Goal: Task Accomplishment & Management: Use online tool/utility

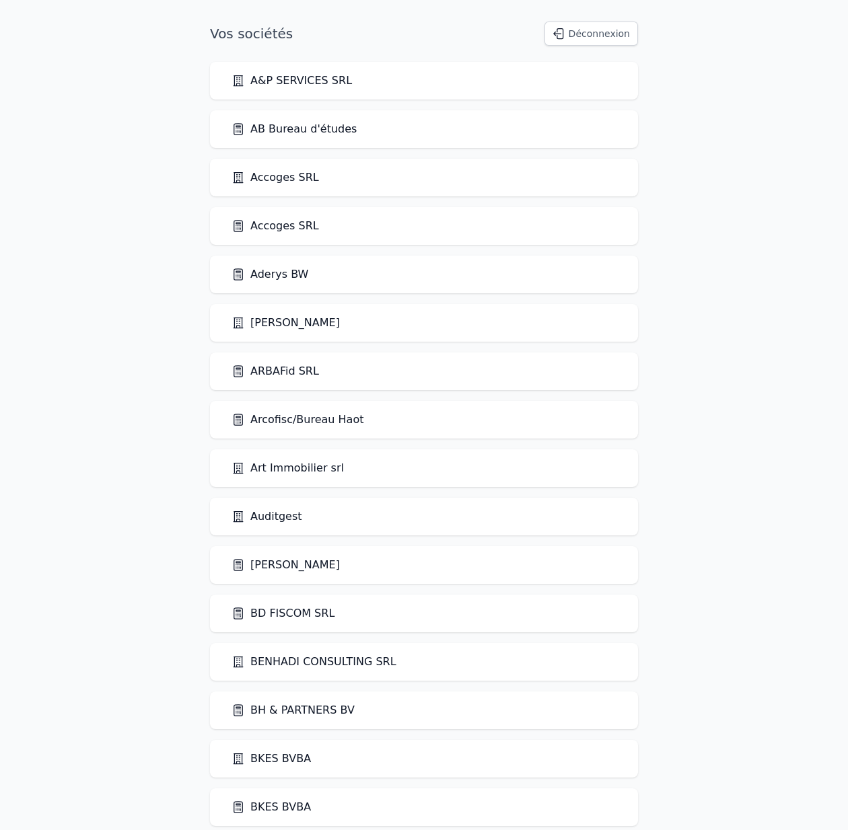
scroll to position [1604, 0]
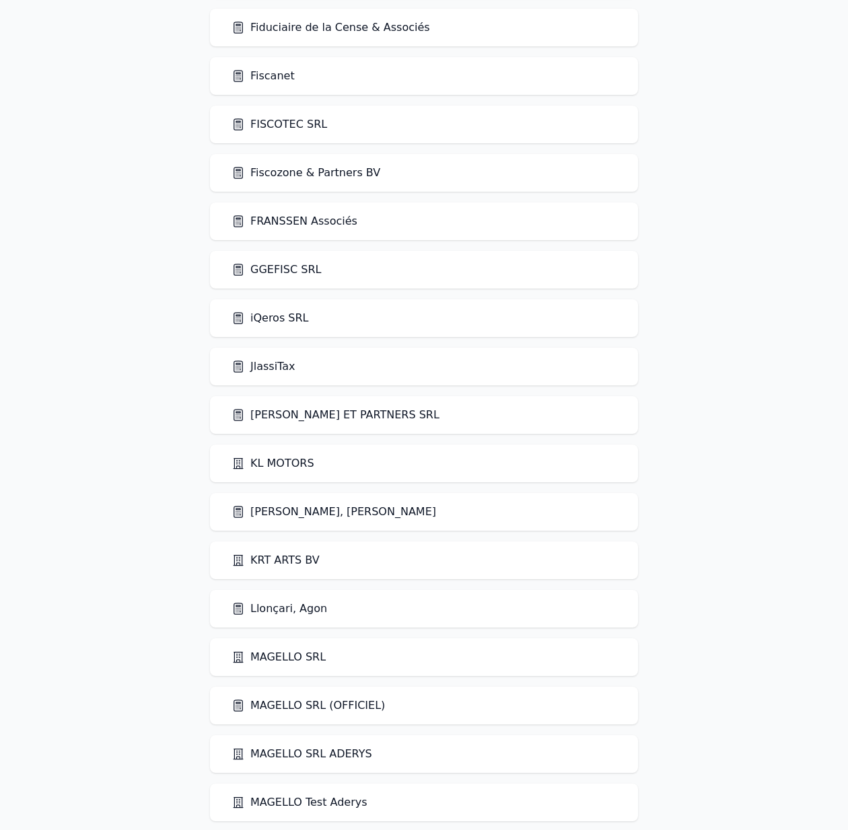
click at [337, 417] on link "[PERSON_NAME] ET PARTNERS SRL" at bounding box center [336, 415] width 208 height 16
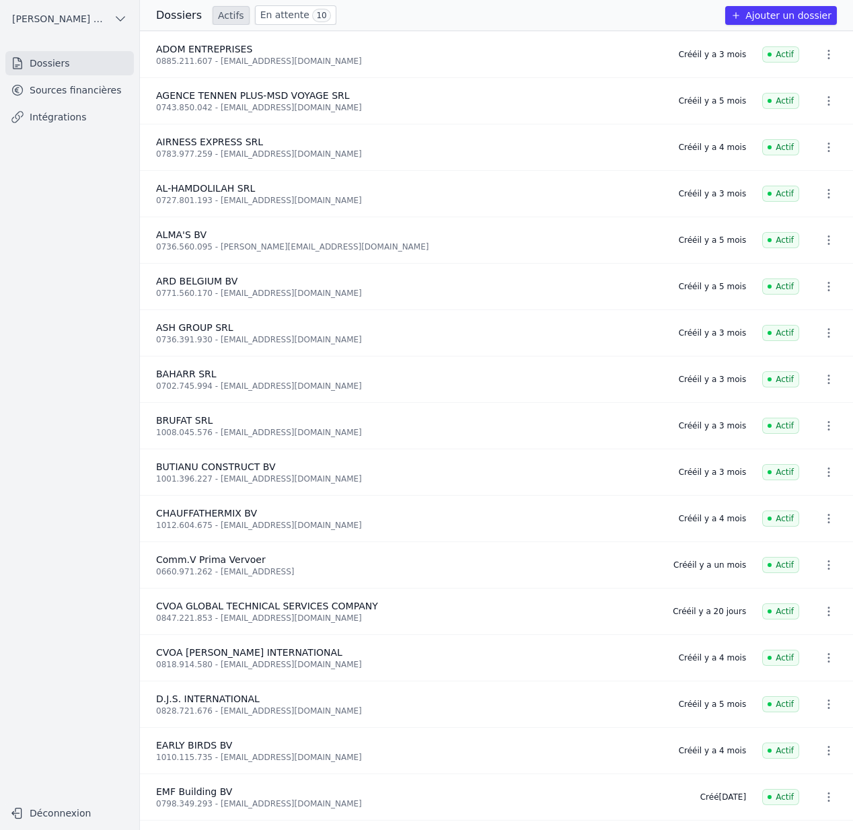
click at [32, 90] on link "Sources financières" at bounding box center [69, 90] width 129 height 24
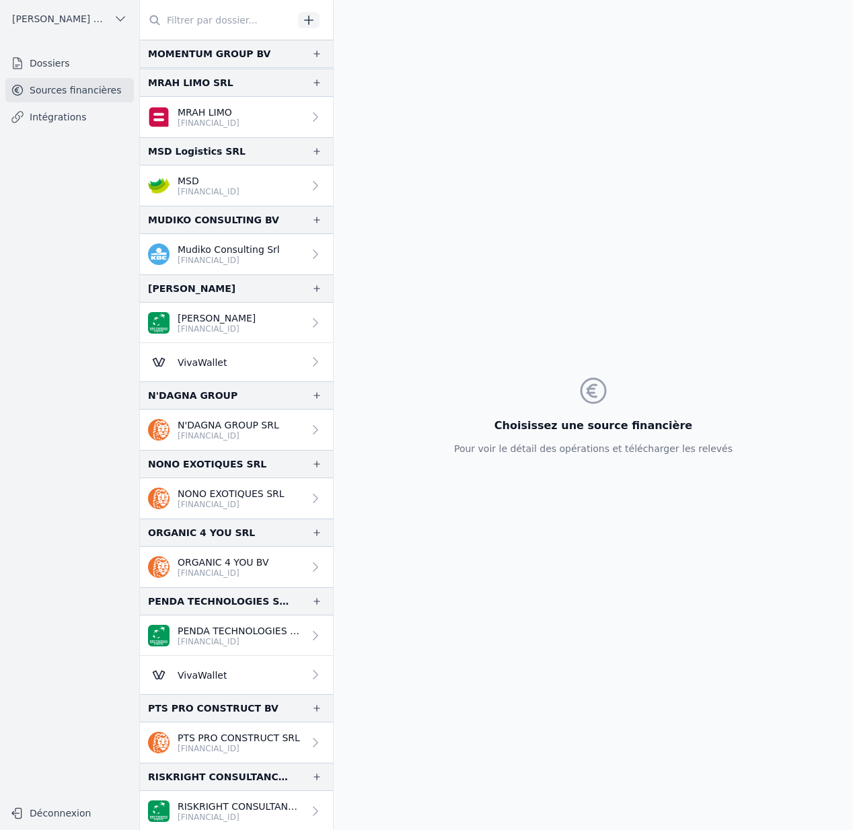
scroll to position [2209, 0]
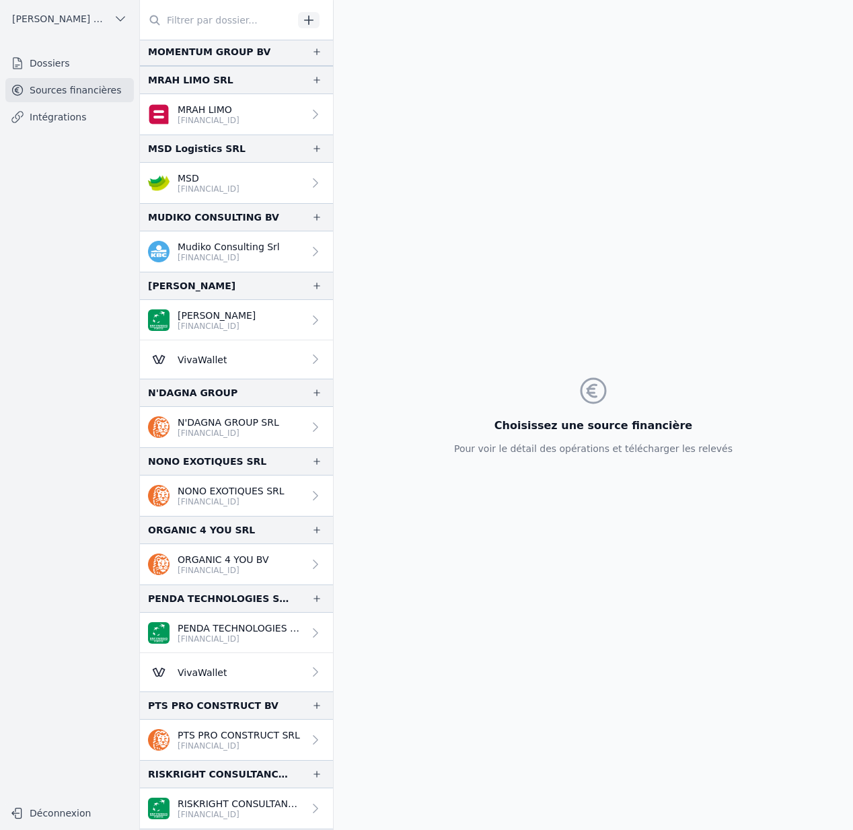
click at [550, 180] on div "Choisissez une source financière Pour voir le détail des opérations et téléchar…" at bounding box center [594, 415] width 300 height 830
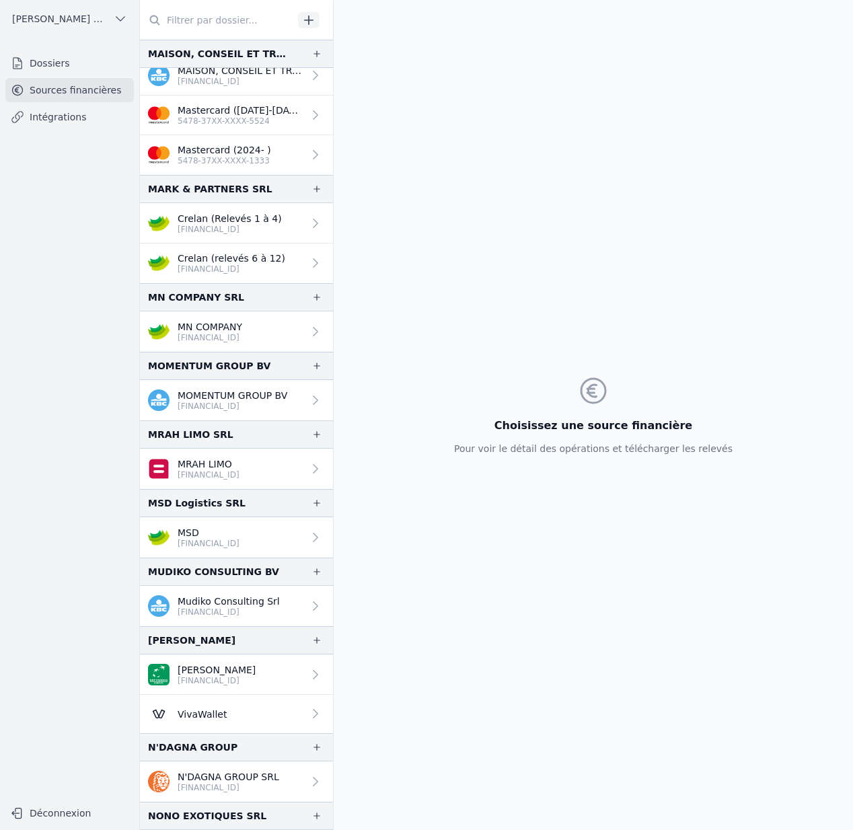
scroll to position [1851, 0]
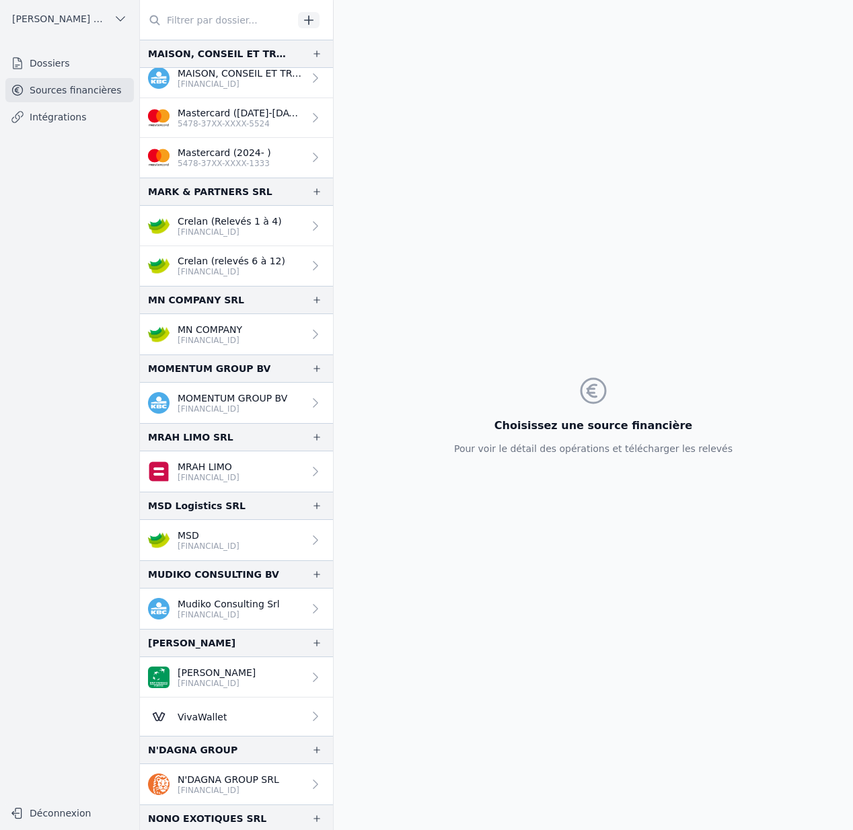
click at [232, 229] on p "BE46 7512 0818 1036" at bounding box center [230, 232] width 104 height 11
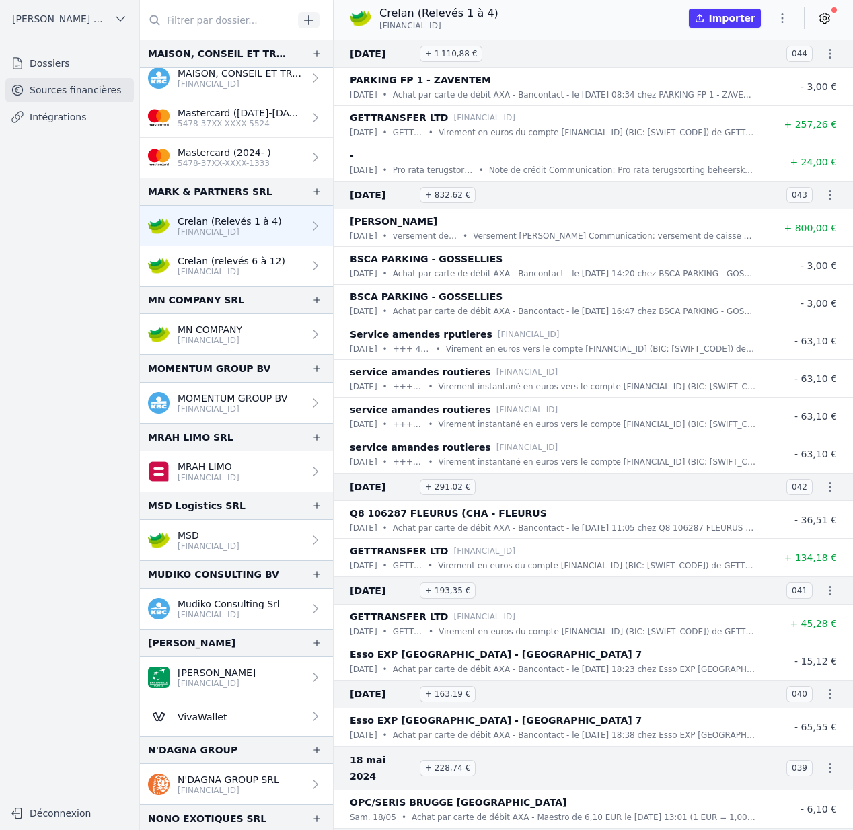
click at [234, 281] on link "Crelan (relevés 6 à 12) BE46 7512 0818 1036" at bounding box center [236, 266] width 193 height 40
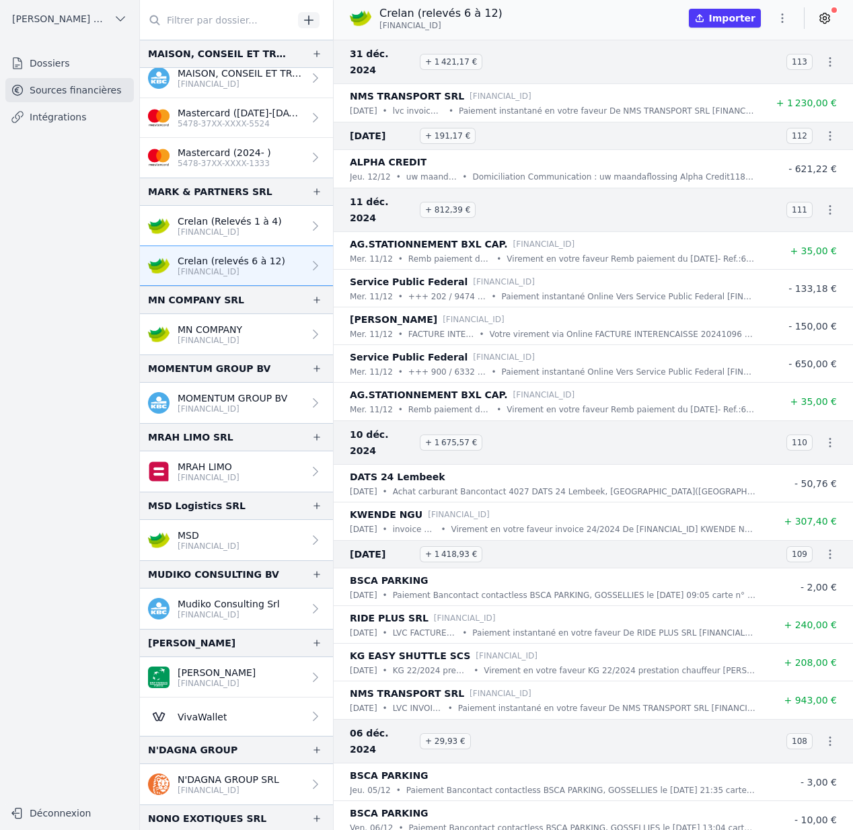
click at [252, 216] on p "Crelan (Relevés 1 à 4)" at bounding box center [230, 221] width 104 height 13
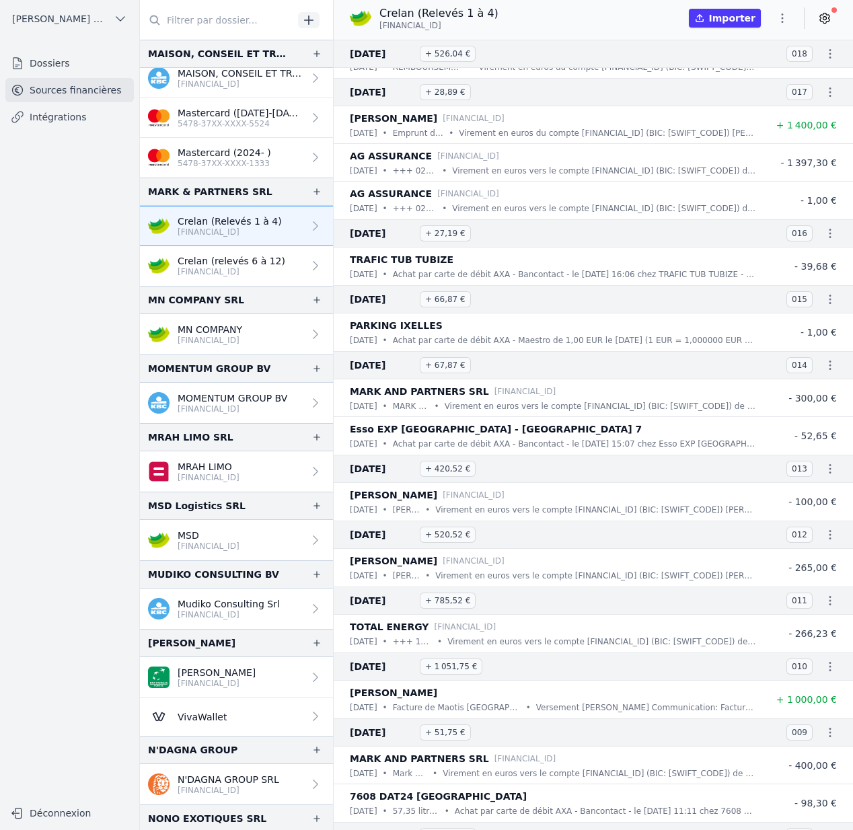
scroll to position [3581, 0]
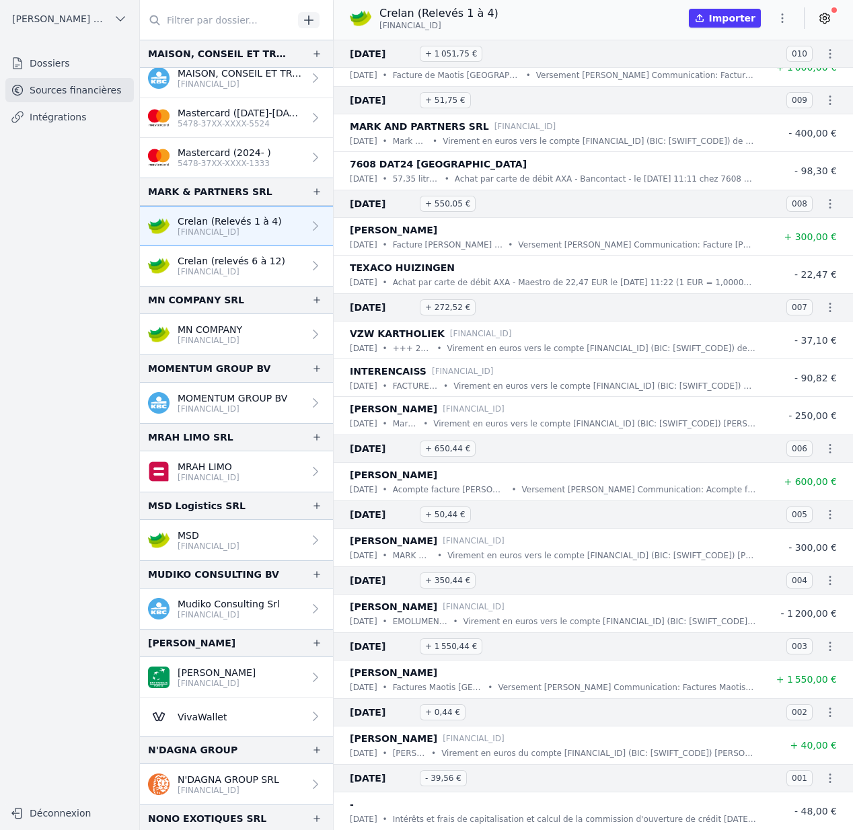
click at [789, 14] on icon "button" at bounding box center [782, 17] width 13 height 13
click at [754, 20] on div at bounding box center [426, 415] width 853 height 830
click at [717, 15] on button "Importer" at bounding box center [725, 18] width 72 height 19
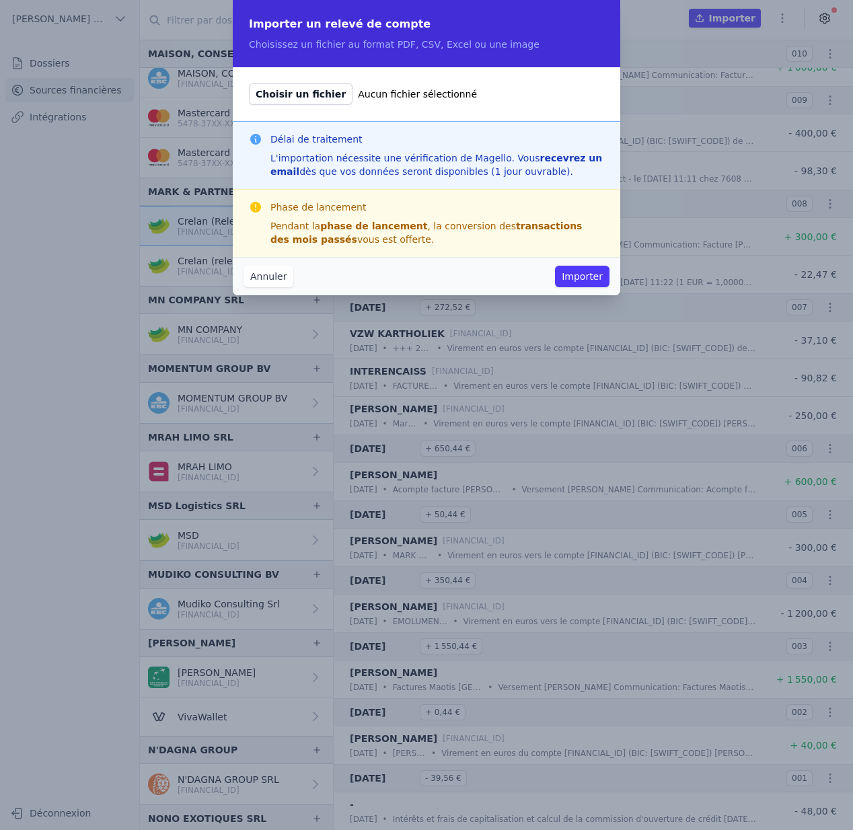
click at [285, 99] on span "Choisir un fichier" at bounding box center [301, 94] width 104 height 22
click at [249, 83] on input "Choisir un fichier Aucun fichier sélectionné" at bounding box center [248, 83] width 1 height 1
type input "C:\fakepath\MARK AND PARTNERS EXTRAITS NUMERO 5 - 2024.pdf"
click at [590, 279] on button "Importer" at bounding box center [582, 277] width 55 height 22
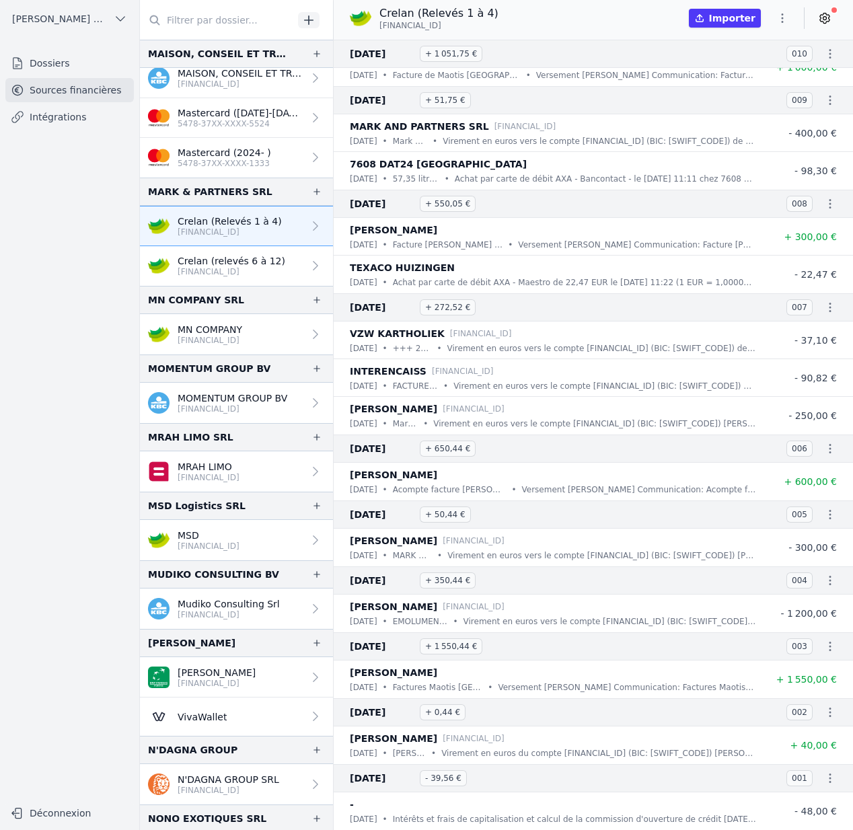
click at [242, 336] on p "BE32 7512 0454 9802" at bounding box center [210, 340] width 65 height 11
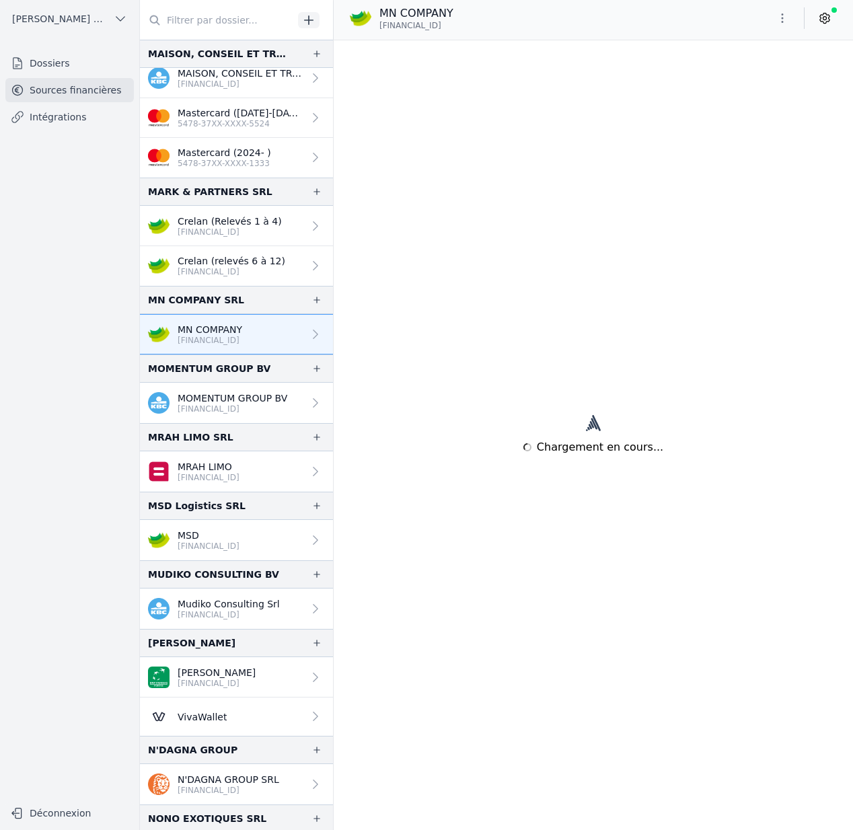
click at [830, 19] on icon at bounding box center [824, 17] width 13 height 13
click at [246, 227] on p "BE46 7512 0818 1036" at bounding box center [230, 232] width 104 height 11
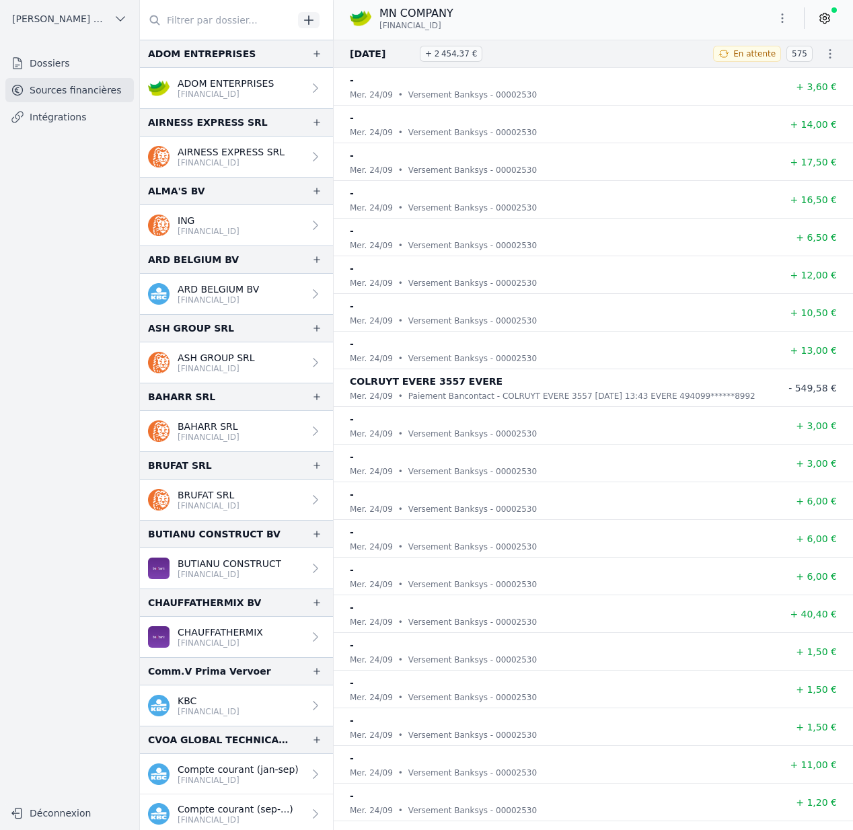
click at [818, 23] on icon at bounding box center [824, 17] width 13 height 13
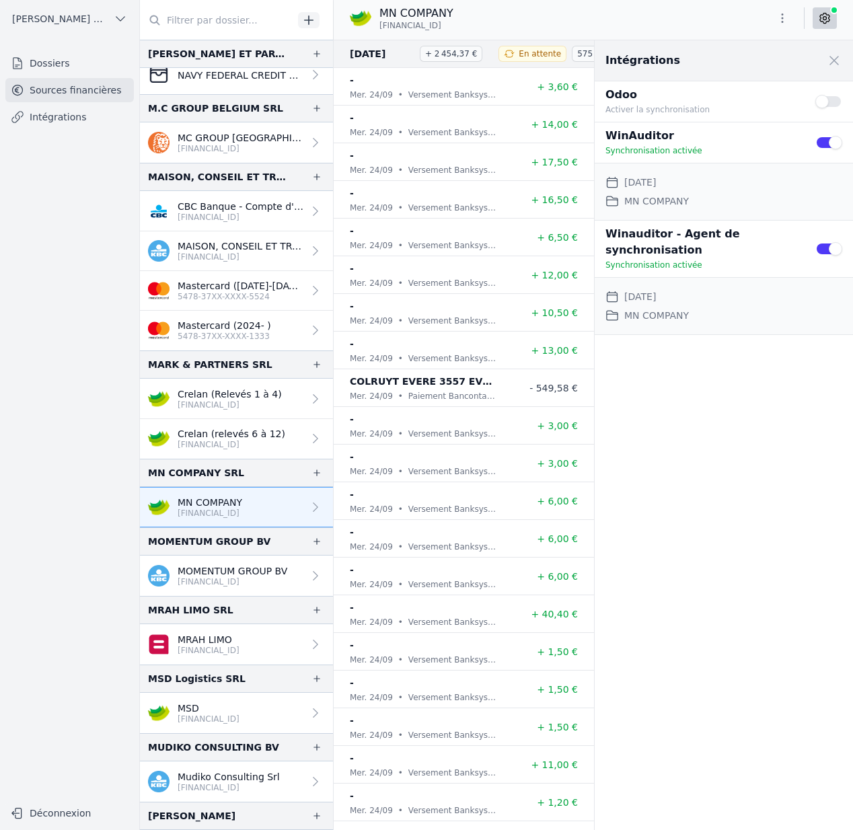
scroll to position [1678, 0]
click at [243, 397] on p "Crelan (Relevés 1 à 4)" at bounding box center [230, 394] width 104 height 13
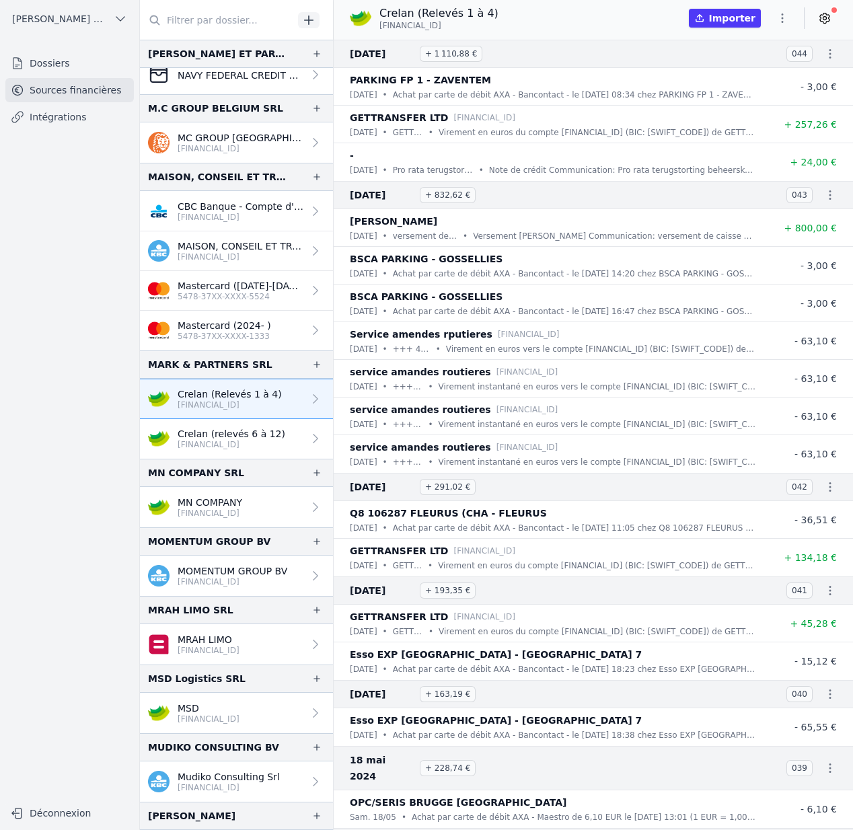
click at [258, 445] on p "[FINANCIAL_ID]" at bounding box center [232, 444] width 108 height 11
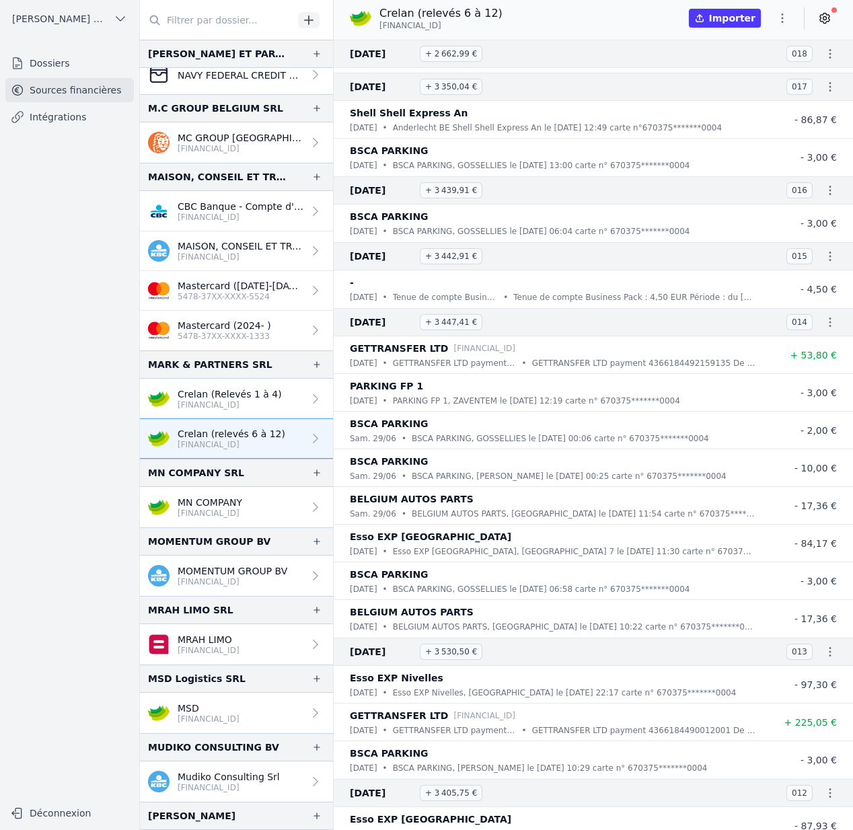
scroll to position [16550, 0]
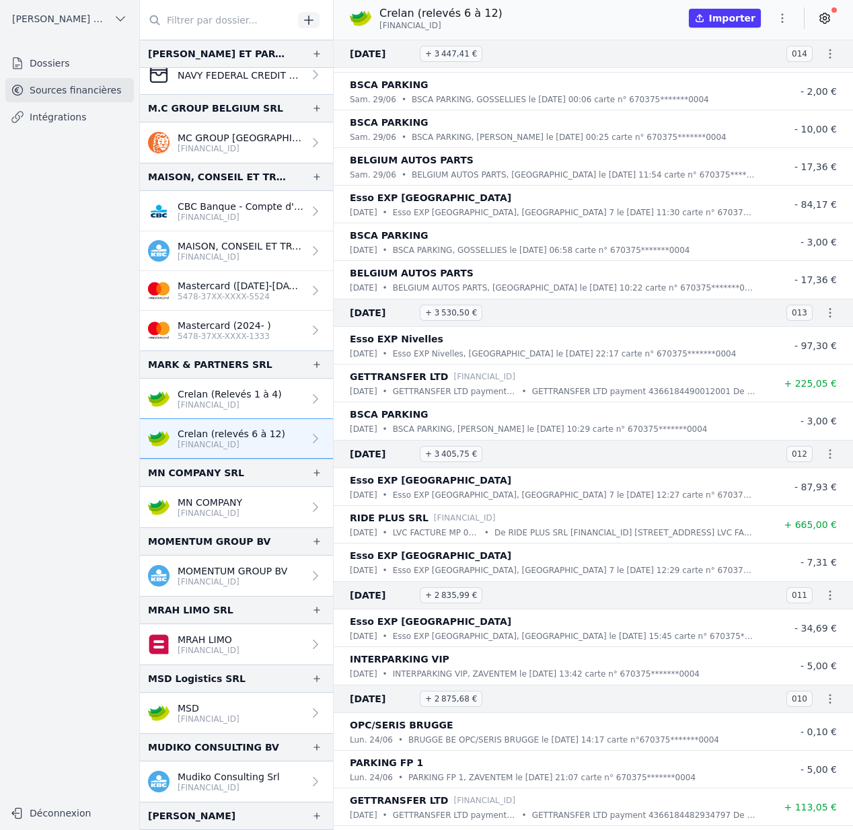
click at [304, 398] on div at bounding box center [313, 398] width 19 height 13
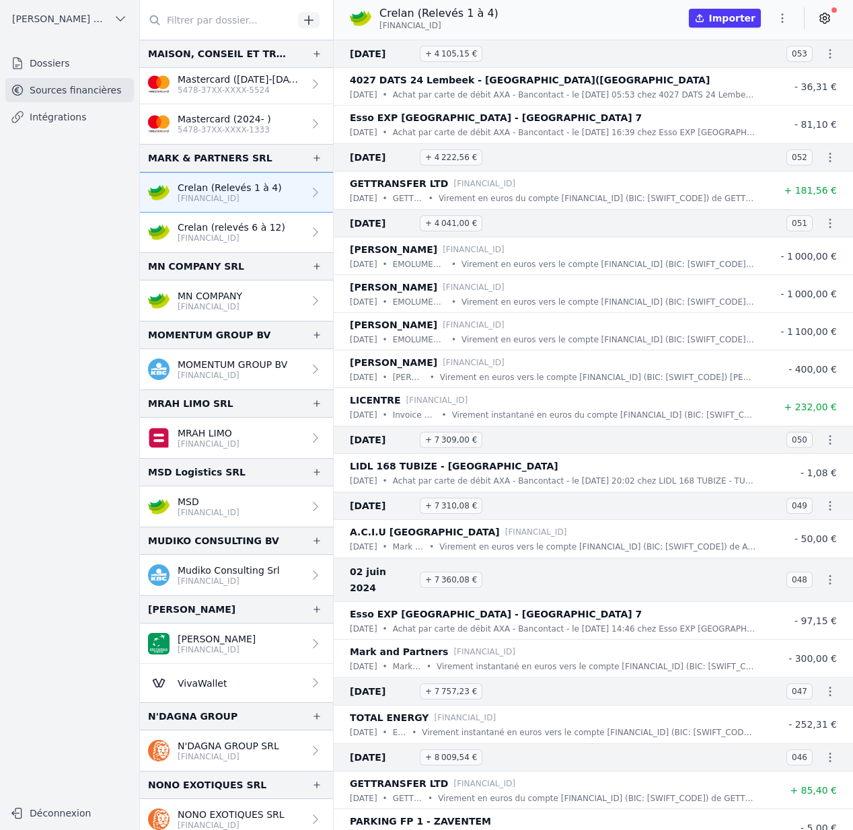
scroll to position [1882, 0]
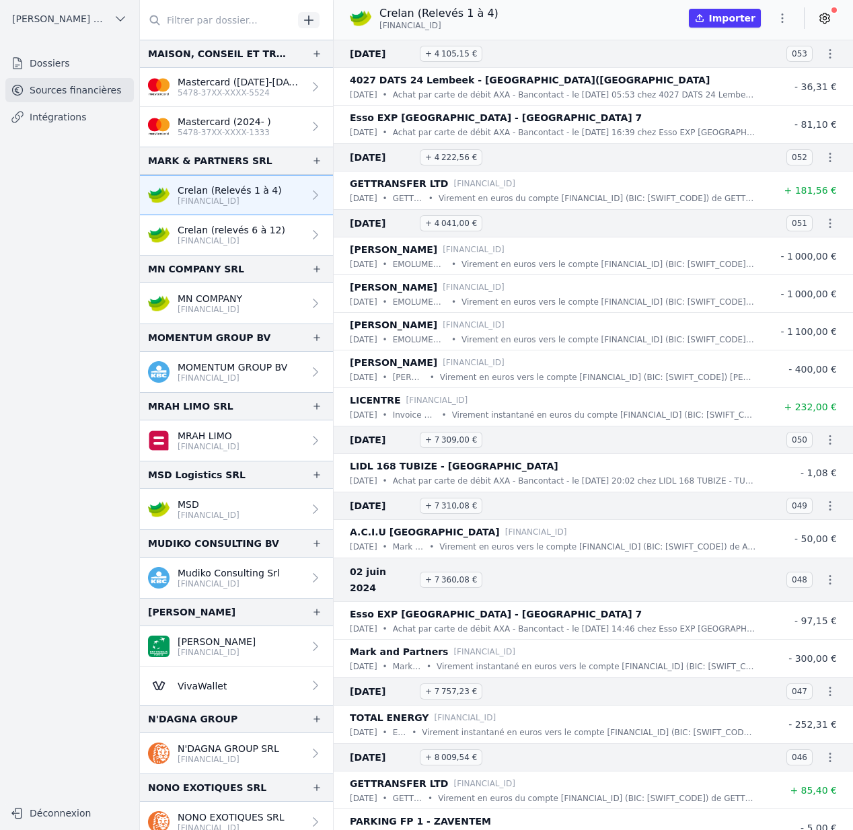
click at [280, 231] on link "Crelan (relevés 6 à 12) BE46 7512 0818 1036" at bounding box center [236, 235] width 193 height 40
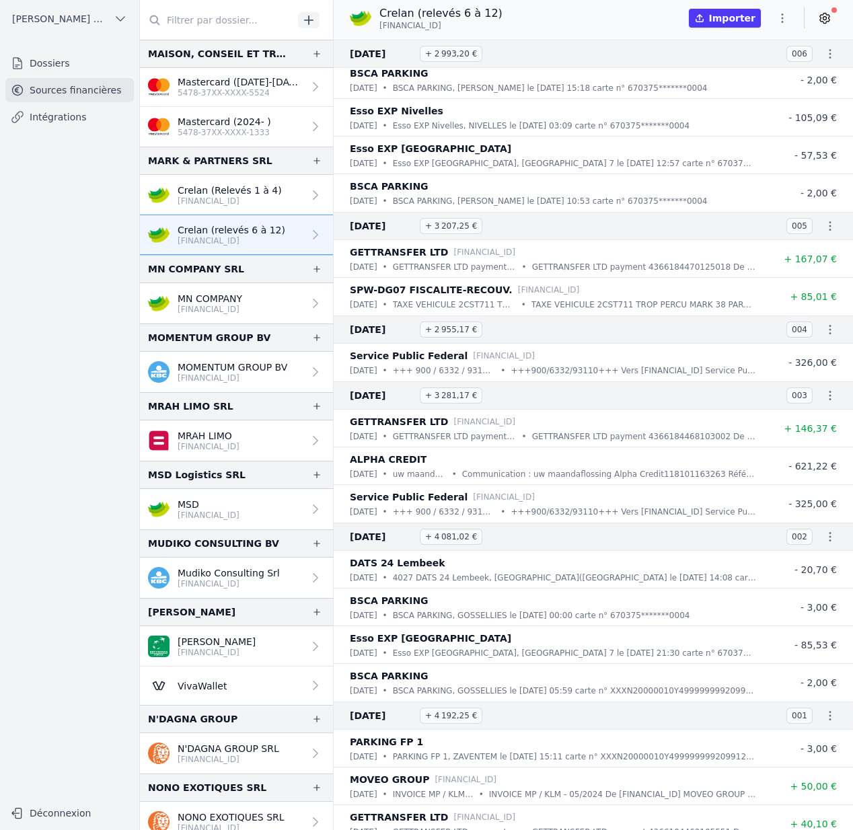
scroll to position [18157, 0]
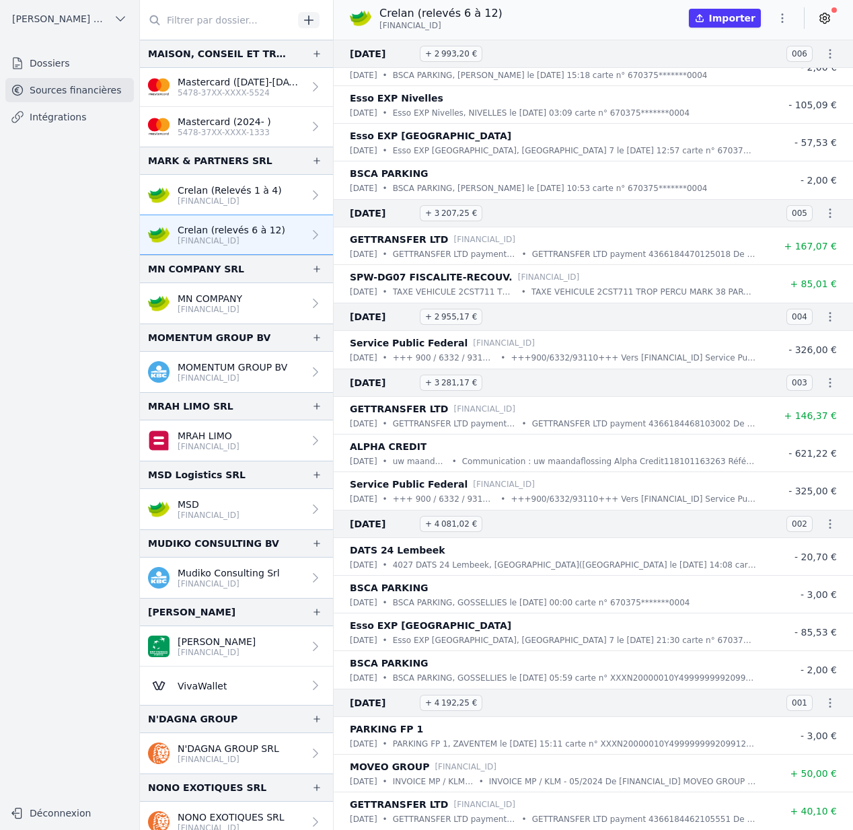
click at [271, 194] on p "Crelan (Relevés 1 à 4)" at bounding box center [230, 190] width 104 height 13
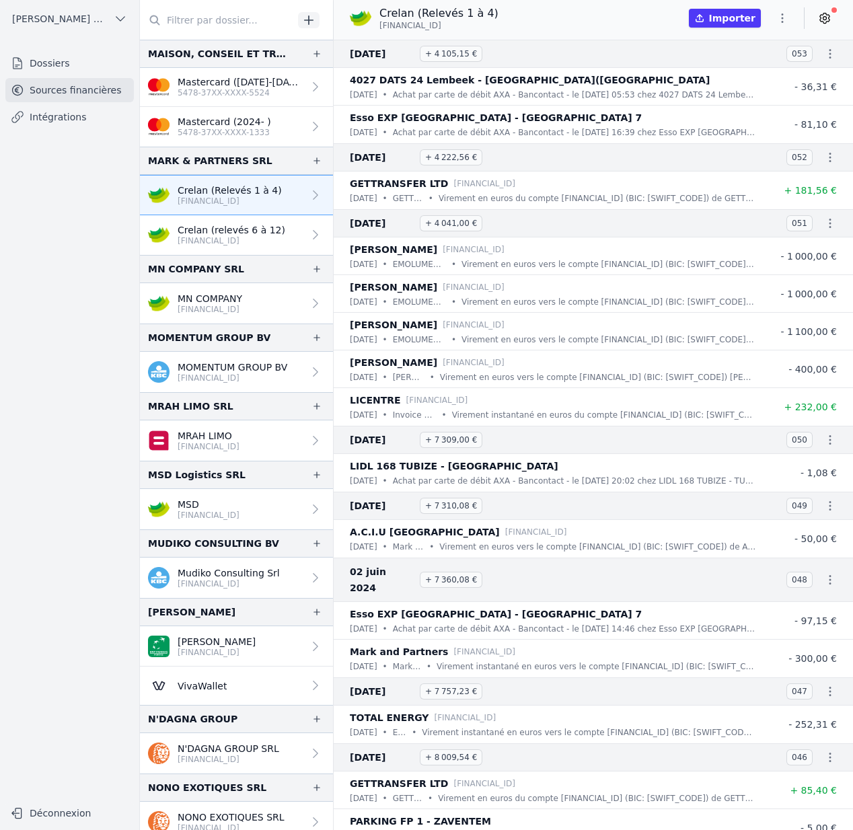
click at [776, 14] on icon "button" at bounding box center [782, 17] width 13 height 13
click at [769, 45] on button "Renommer" at bounding box center [750, 46] width 97 height 25
click at [482, 12] on input "Crelan (Relevés 1 à 4)" at bounding box center [450, 14] width 140 height 16
type input "Crelan (Relevés 1 à 5)"
click at [529, 14] on icon "submit" at bounding box center [534, 14] width 11 height 11
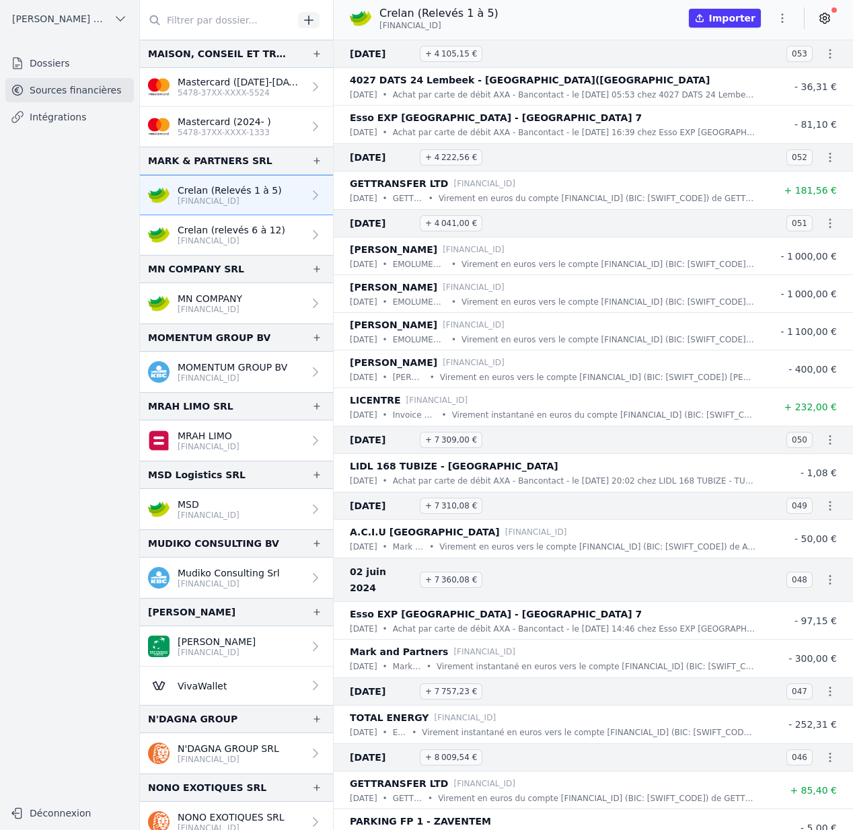
click at [829, 21] on icon at bounding box center [824, 18] width 9 height 10
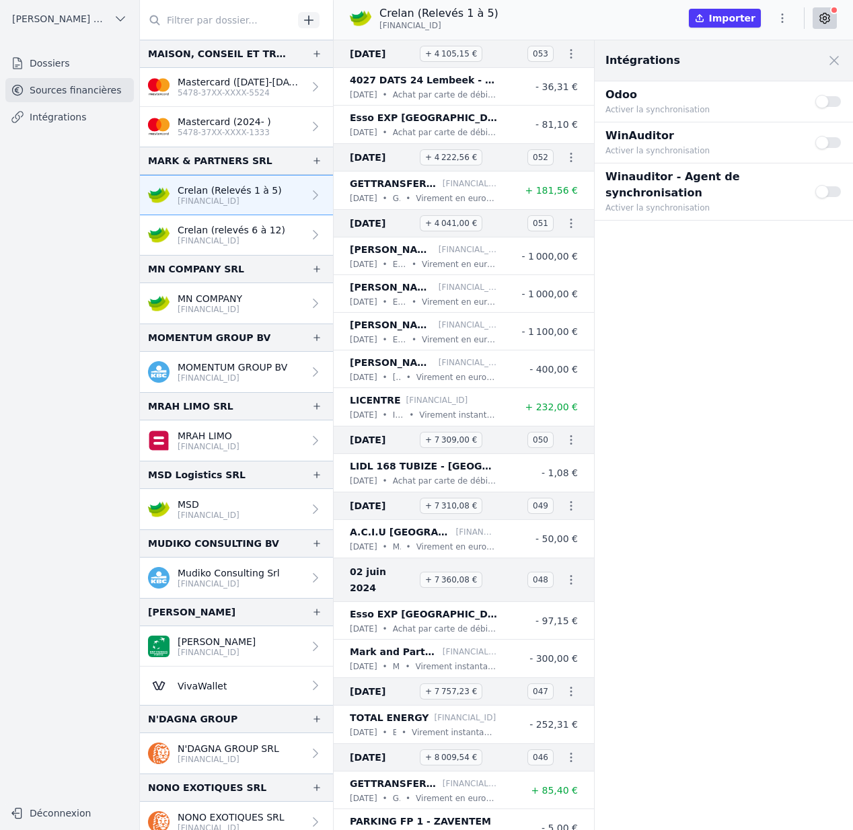
click at [835, 141] on button "Use setting" at bounding box center [829, 142] width 27 height 13
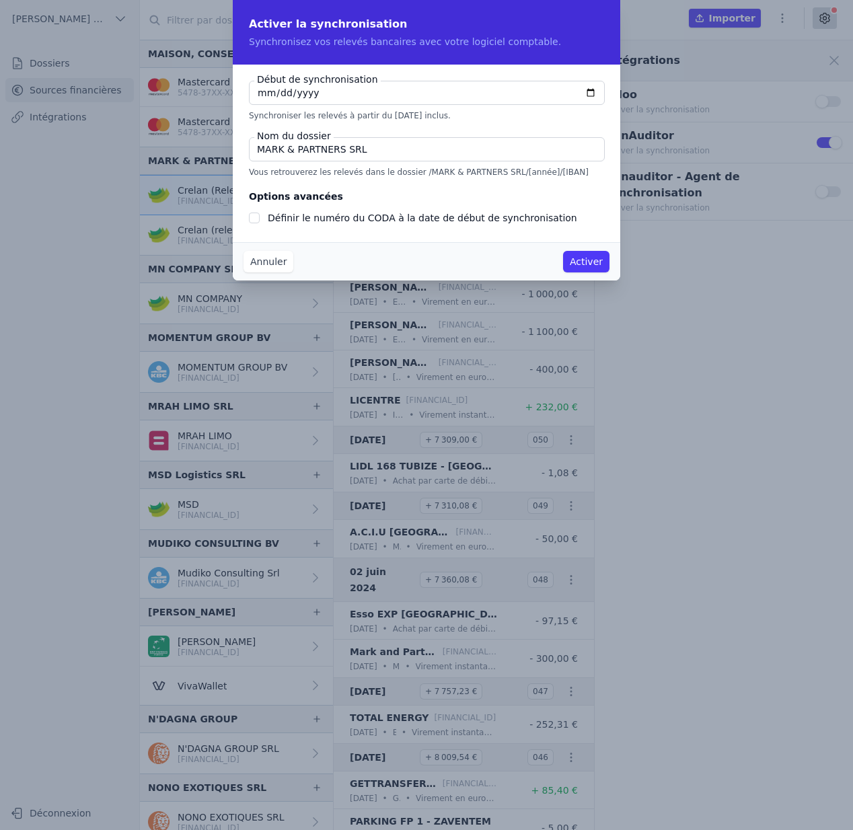
click at [279, 264] on button "Annuler" at bounding box center [269, 262] width 50 height 22
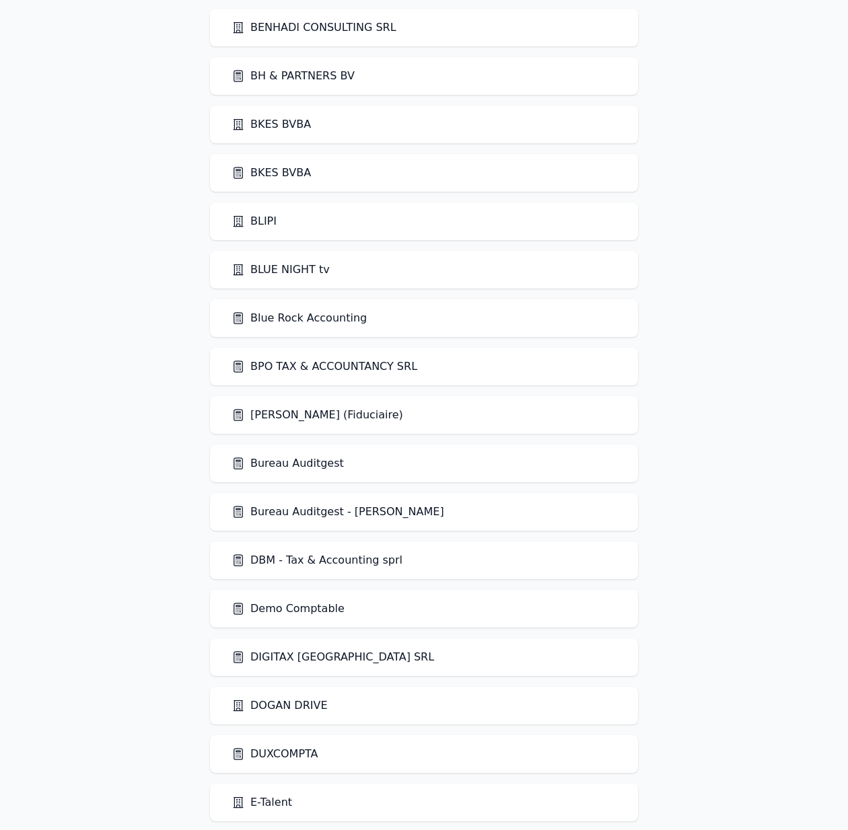
scroll to position [1168, 0]
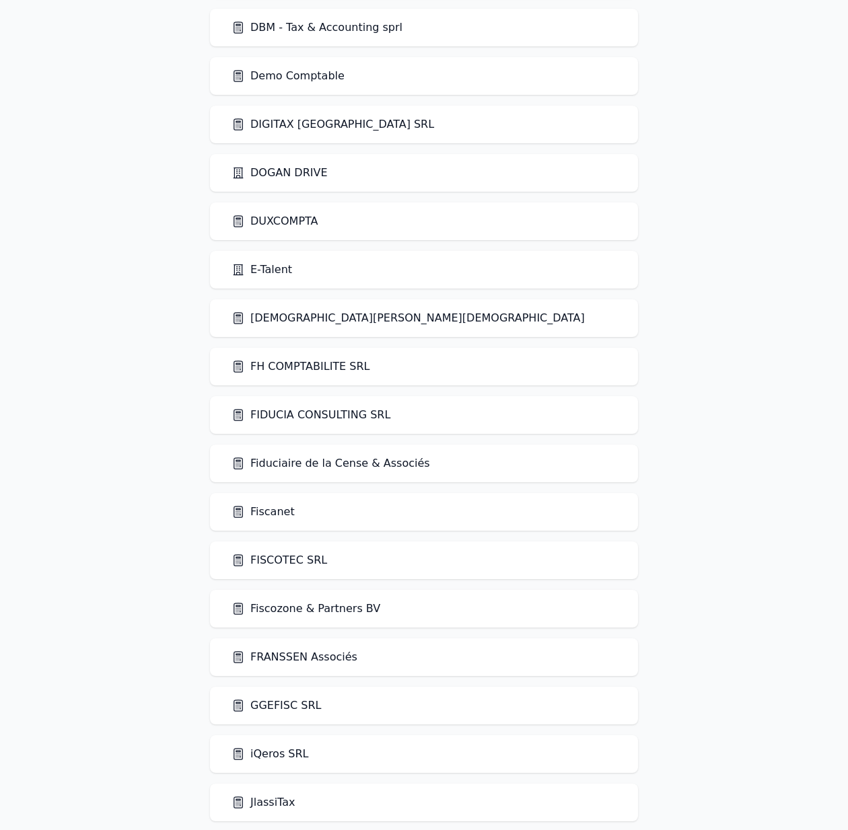
click at [347, 420] on link "FIDUCIA CONSULTING SRL" at bounding box center [311, 415] width 159 height 16
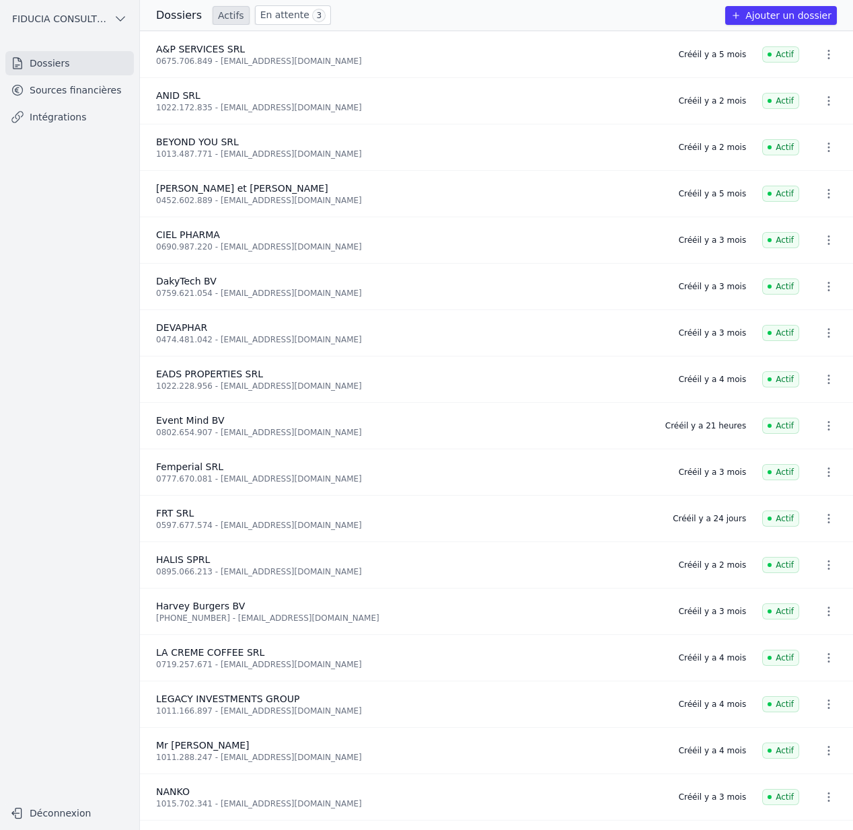
click at [44, 97] on link "Sources financières" at bounding box center [69, 90] width 129 height 24
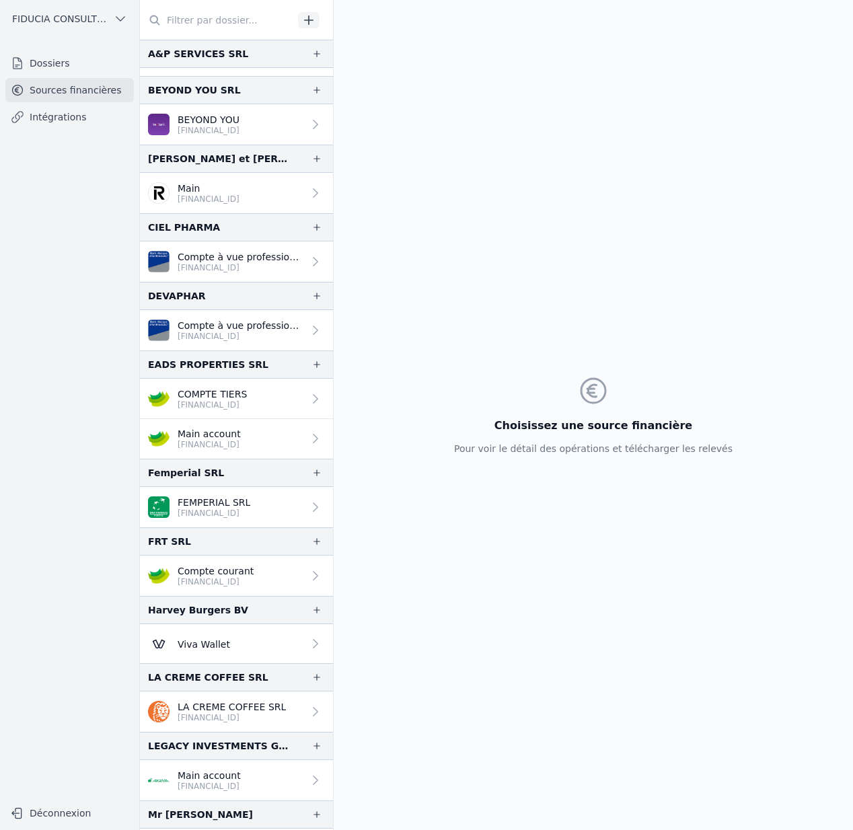
scroll to position [27, 0]
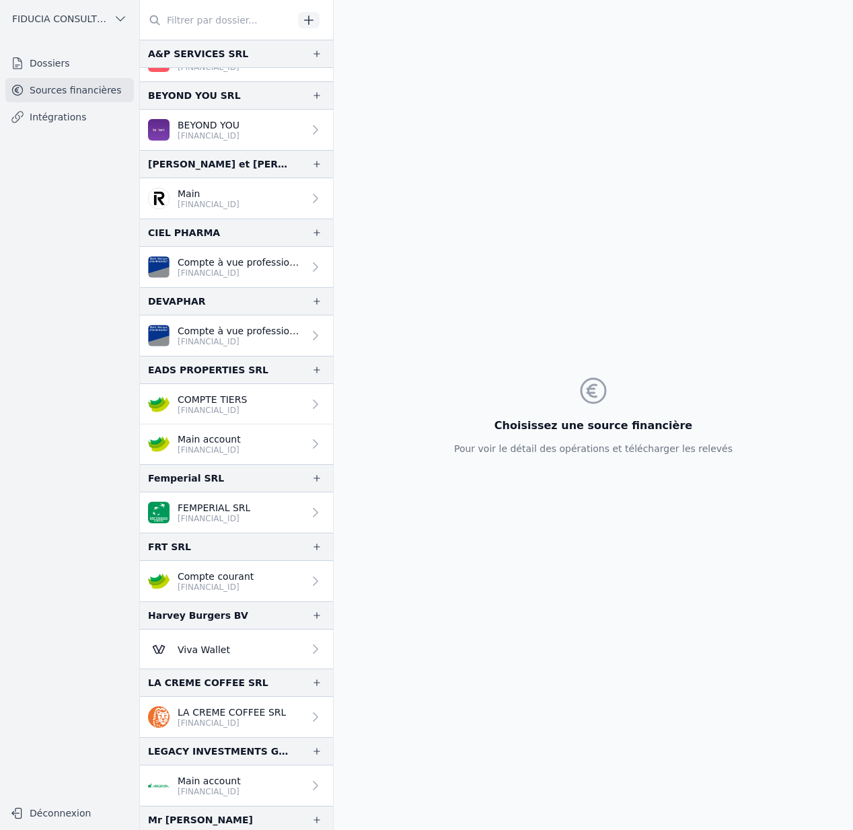
click at [237, 264] on p "Compte à vue professionnel" at bounding box center [241, 262] width 126 height 13
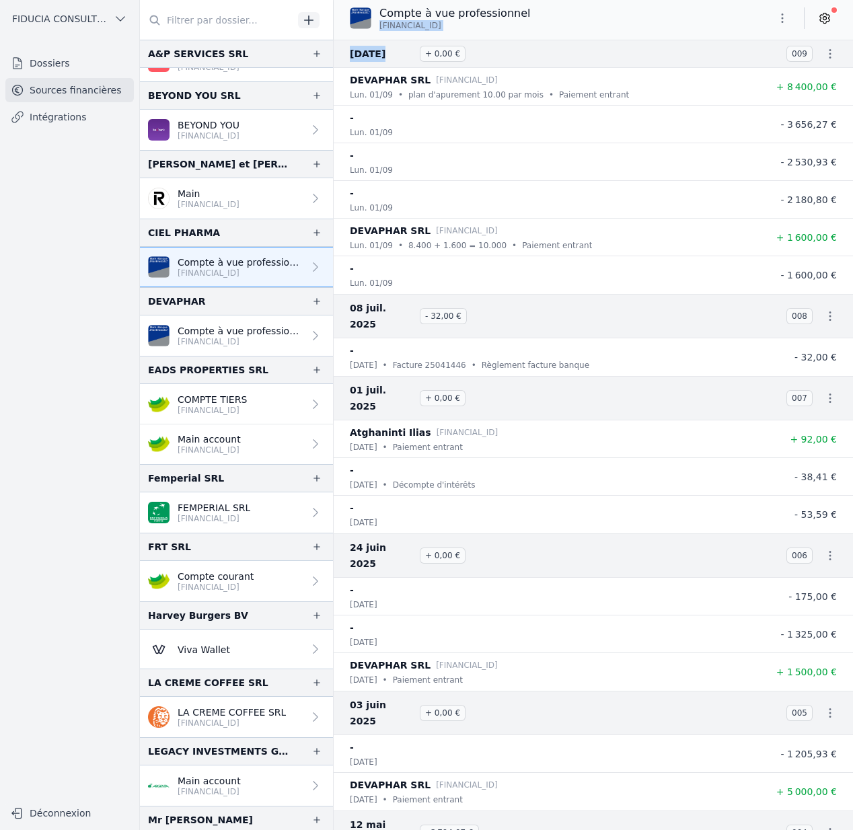
drag, startPoint x: 381, startPoint y: 26, endPoint x: 553, endPoint y: 40, distance: 172.9
click at [553, 40] on div "Compte à vue professionnel BE43 6451 0334 0401 01 sept. 2025 + 0,00 €" at bounding box center [594, 415] width 520 height 830
copy div "BE43 6451 0334 0401 01 sept. 2025"
click at [507, 23] on p "BE43 6451 0334 0401" at bounding box center [455, 25] width 151 height 11
drag, startPoint x: 465, startPoint y: 24, endPoint x: 379, endPoint y: 28, distance: 86.2
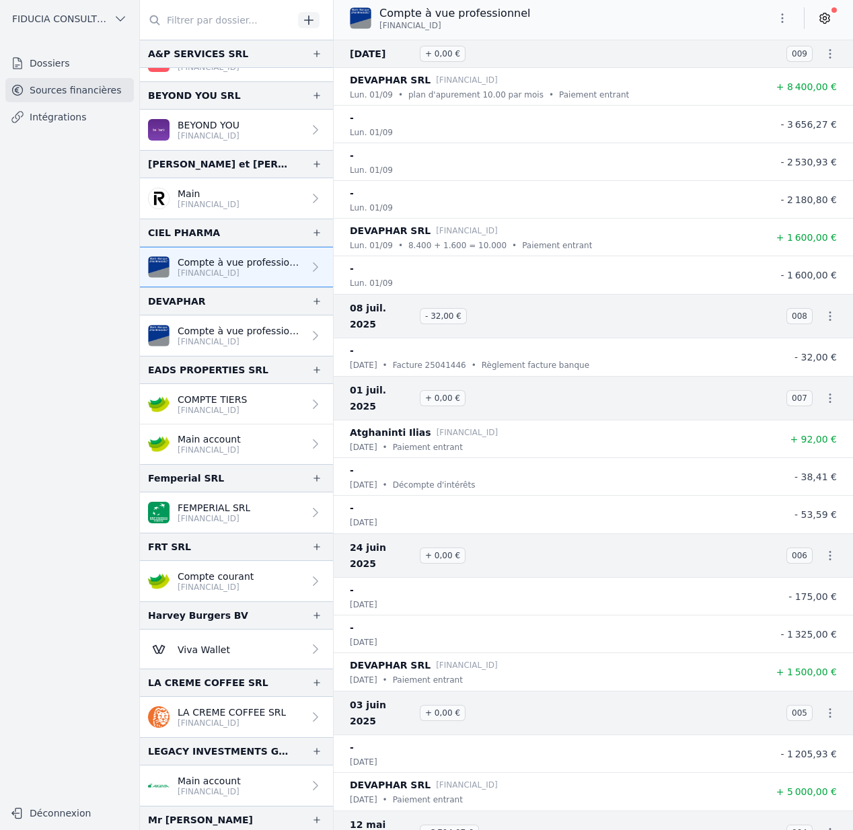
click at [380, 28] on span "BE43 6451 0334 0401" at bounding box center [411, 25] width 62 height 11
copy span "BE43 6451 0334 0401"
